Goal: Information Seeking & Learning: Learn about a topic

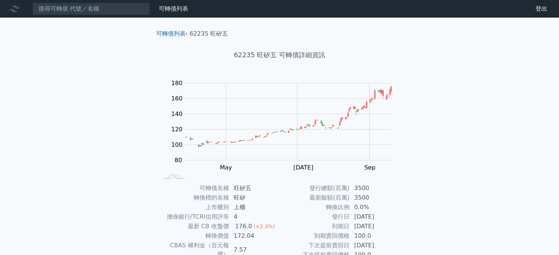
scroll to position [73, 0]
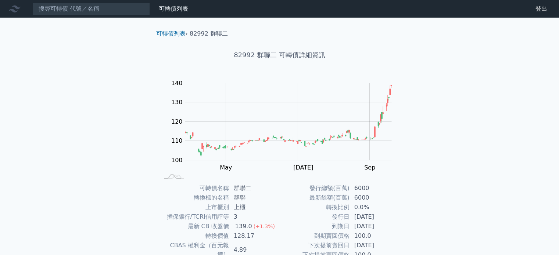
scroll to position [85, 0]
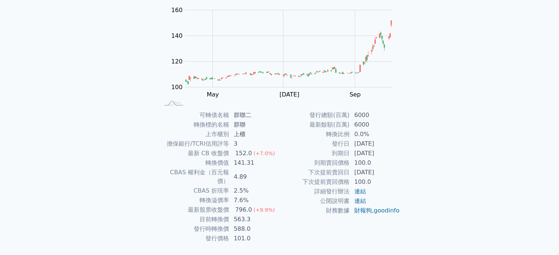
scroll to position [73, 0]
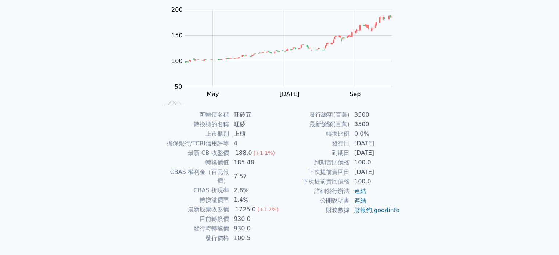
scroll to position [73, 0]
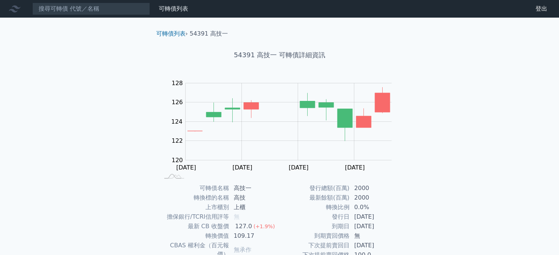
scroll to position [73, 0]
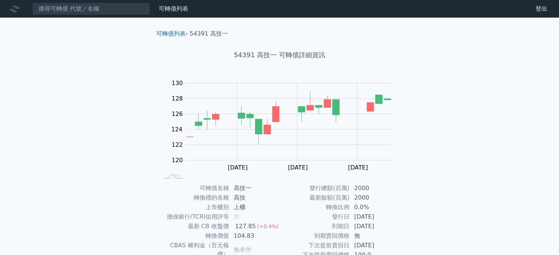
scroll to position [73, 0]
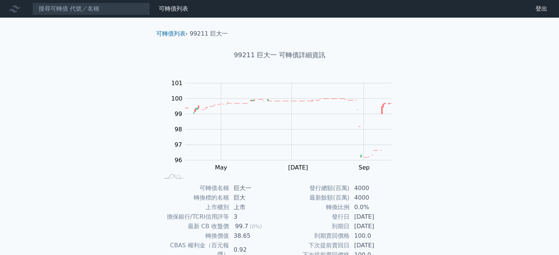
scroll to position [85, 0]
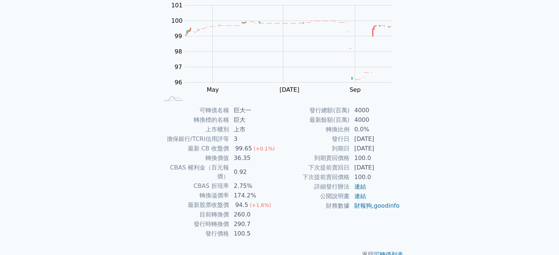
scroll to position [85, 0]
